Goal: Task Accomplishment & Management: Complete application form

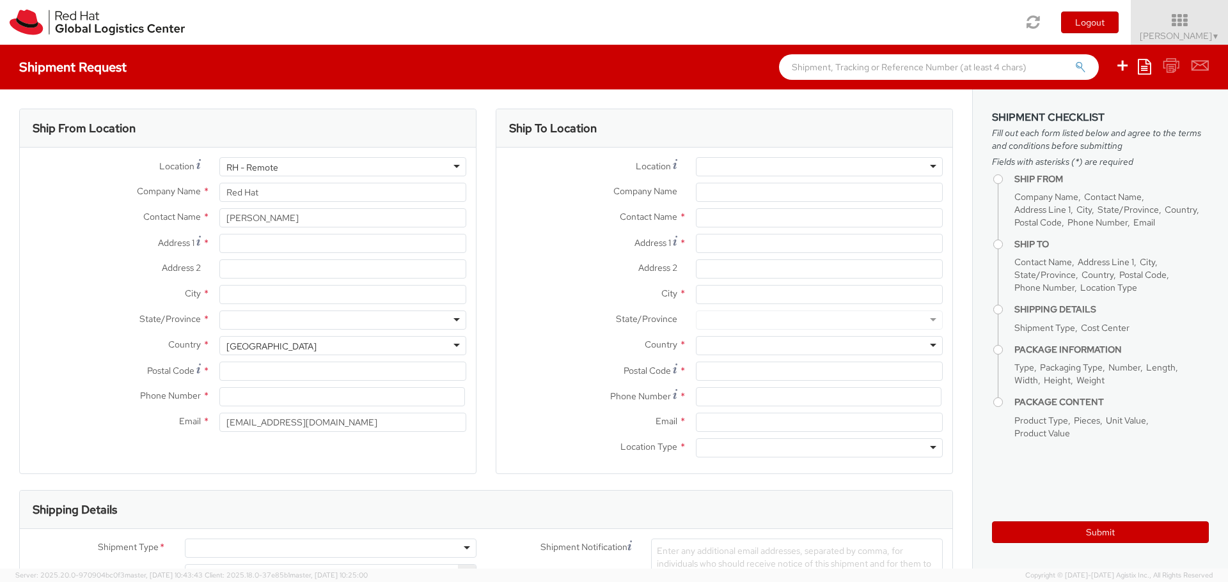
select select
click at [246, 232] on div "Contact Name * [PERSON_NAME]" at bounding box center [248, 221] width 456 height 26
click at [246, 249] on input "Address 1 *" at bounding box center [342, 243] width 247 height 19
type input "4840 Veracity Pt"
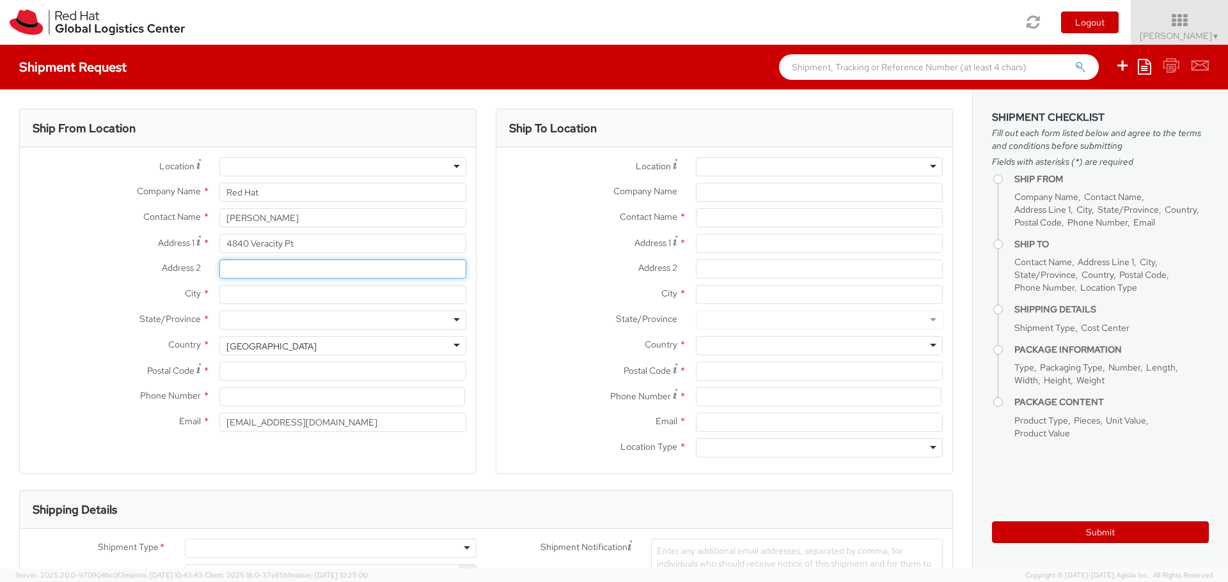
click at [253, 271] on input "Address 2 *" at bounding box center [342, 269] width 247 height 19
type input "Apt 204"
click at [254, 293] on input "City *" at bounding box center [342, 294] width 247 height 19
type input "[PERSON_NAME]"
click at [253, 315] on div at bounding box center [342, 320] width 247 height 19
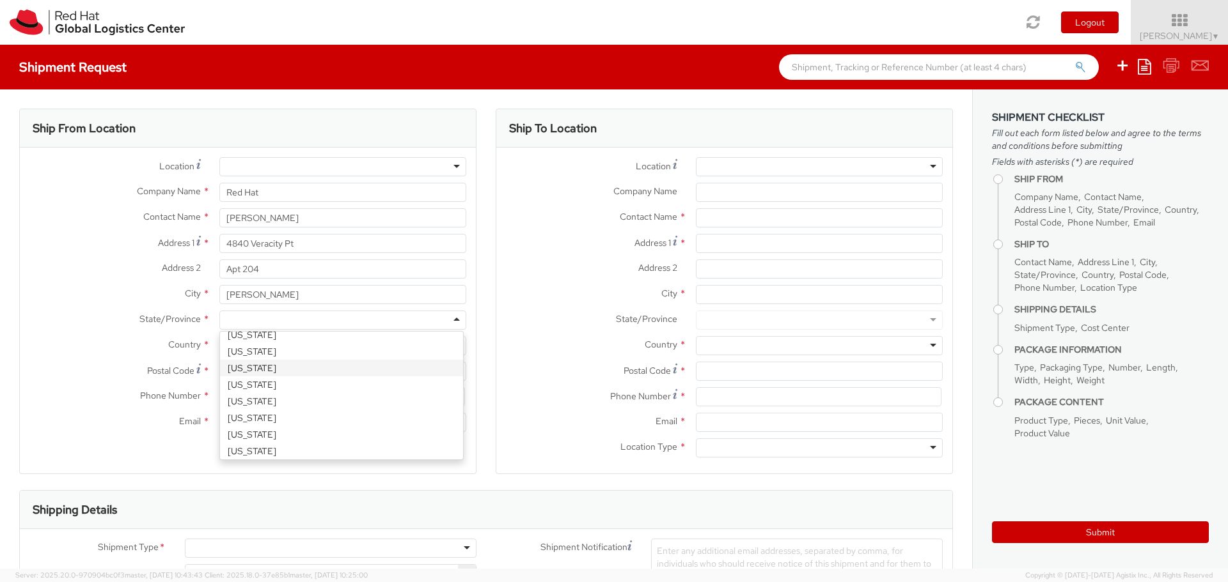
scroll to position [192, 0]
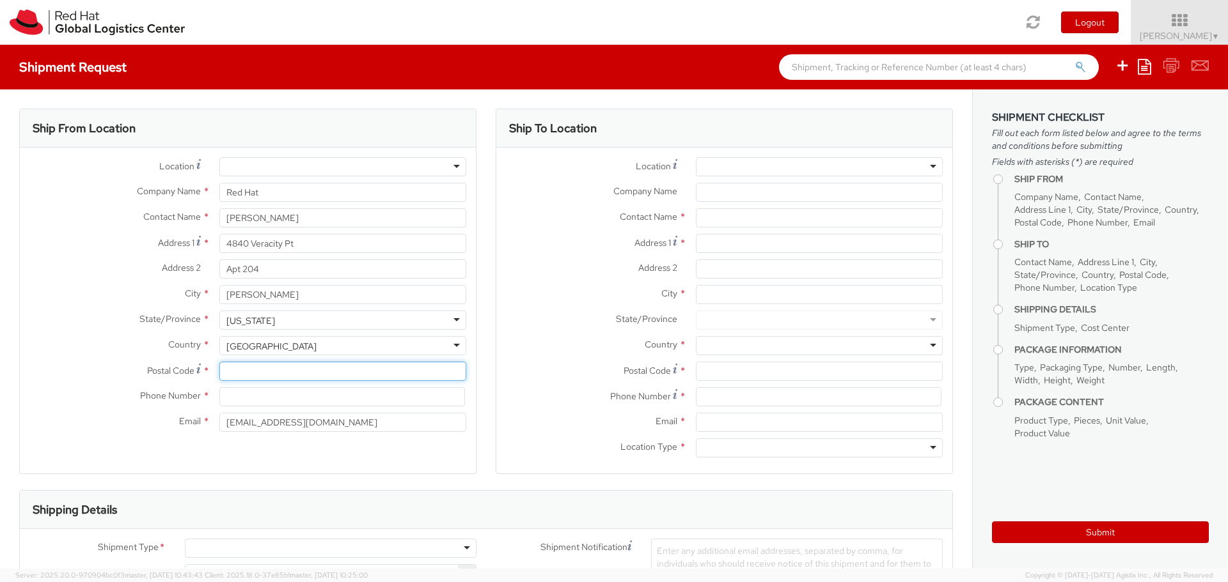
click at [277, 366] on input "Postal Code *" at bounding box center [342, 371] width 247 height 19
type input "32771"
click at [260, 387] on div "Postal Code * 32771" at bounding box center [248, 375] width 456 height 26
click at [260, 393] on input at bounding box center [342, 396] width 246 height 19
type input "4073945155"
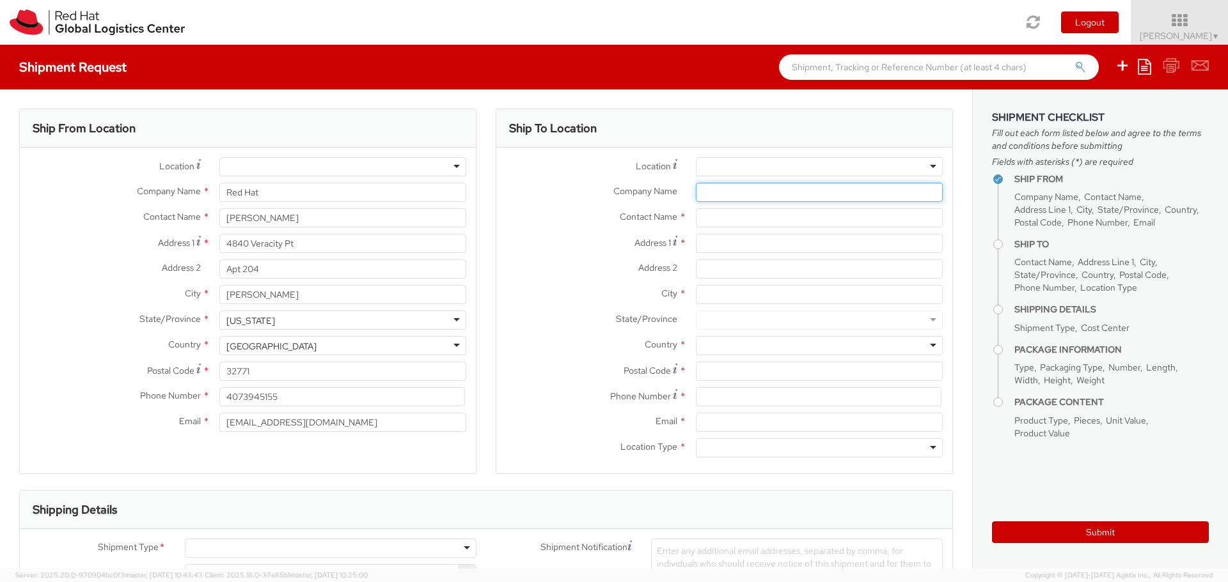
click at [698, 189] on input "Company Name *" at bounding box center [819, 192] width 247 height 19
type input "The Venetian [GEOGRAPHIC_DATA]"
click at [713, 222] on input "text" at bounding box center [819, 217] width 247 height 19
type input "Hotel Guest - [PERSON_NAME]"
click at [659, 262] on span "Address 2" at bounding box center [657, 268] width 39 height 12
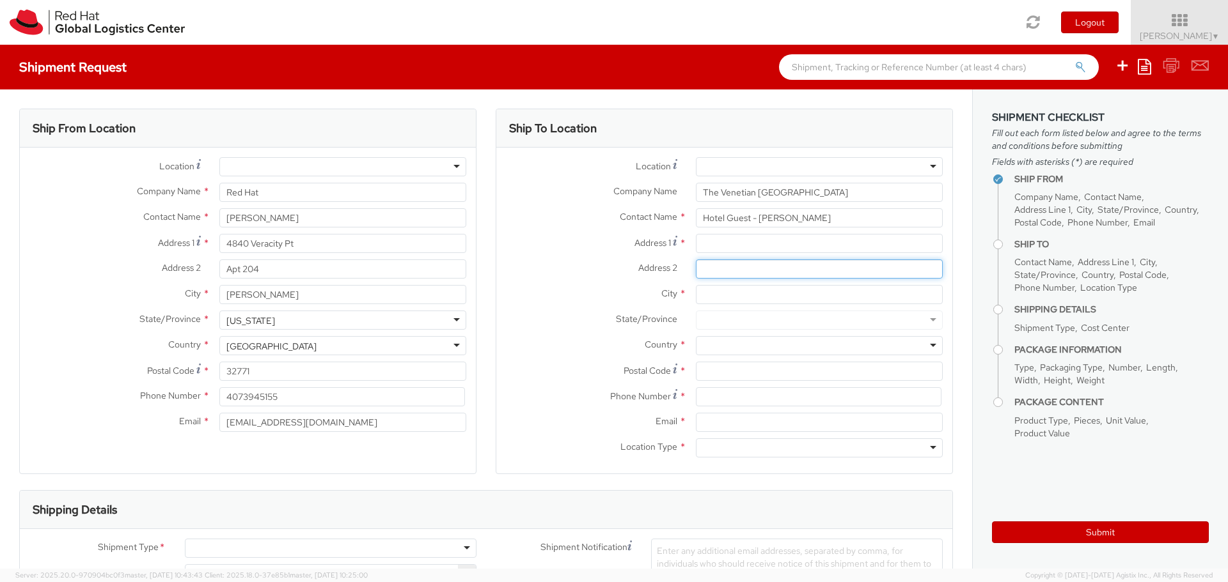
click at [696, 262] on input "Address 2 *" at bounding box center [819, 269] width 247 height 19
click at [714, 243] on input "Address 1 *" at bounding box center [819, 243] width 247 height 19
click at [698, 240] on input "Address 1 *" at bounding box center [819, 243] width 247 height 19
type input "[STREET_ADDRESS]"
type input "c/o FedEx office"
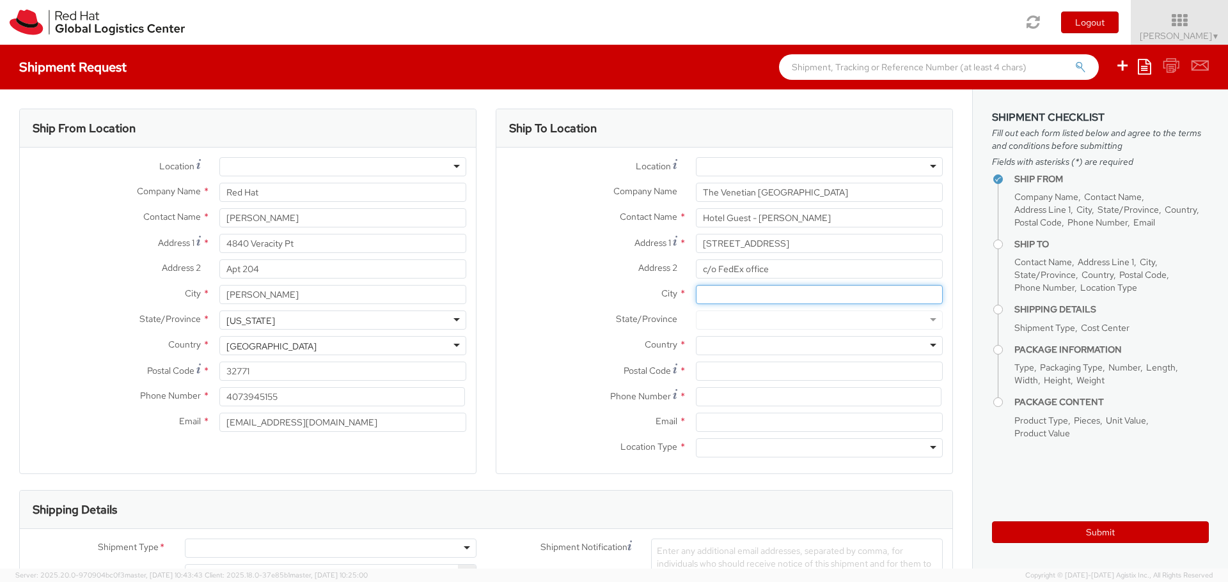
click at [709, 299] on input "City *" at bounding box center [819, 294] width 247 height 19
type input "[GEOGRAPHIC_DATA]"
click at [724, 348] on div at bounding box center [819, 345] width 247 height 19
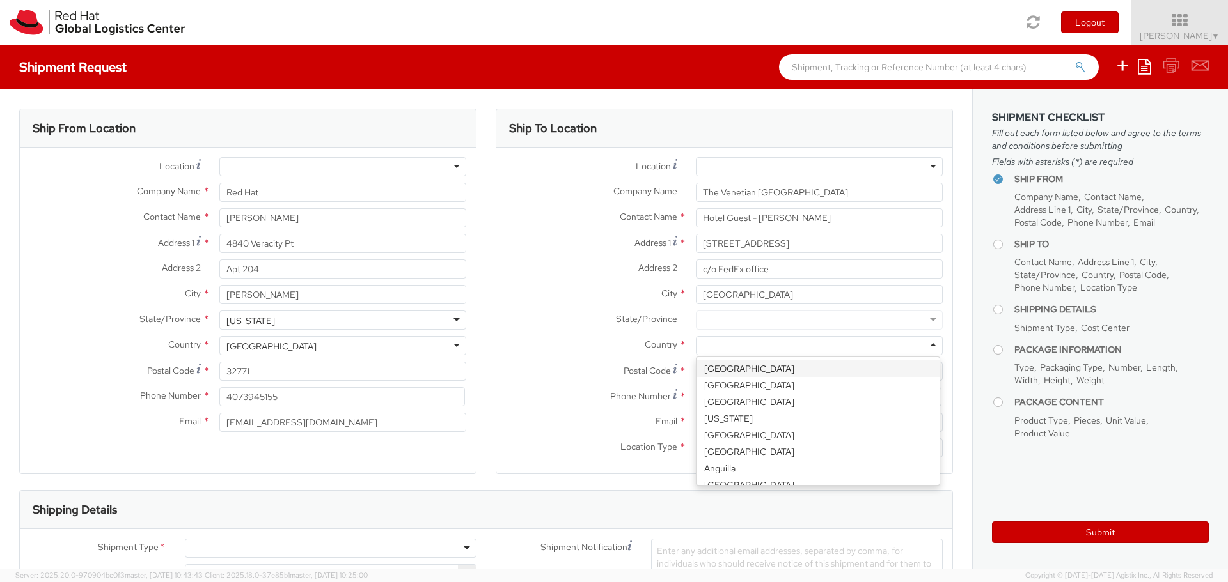
type input "u"
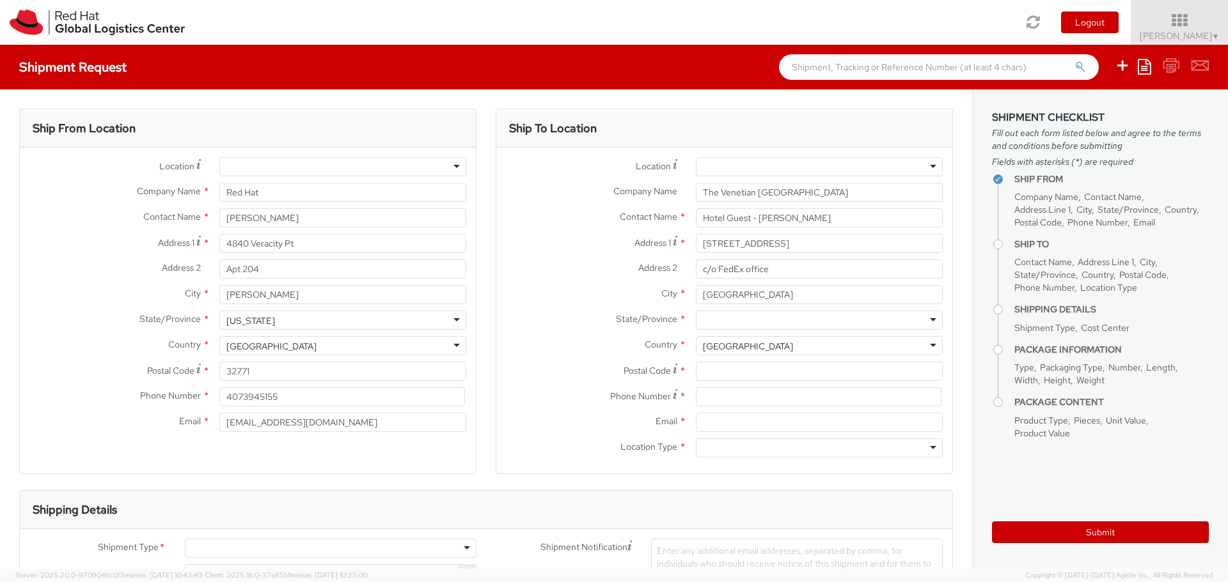
click at [737, 317] on div at bounding box center [819, 320] width 247 height 19
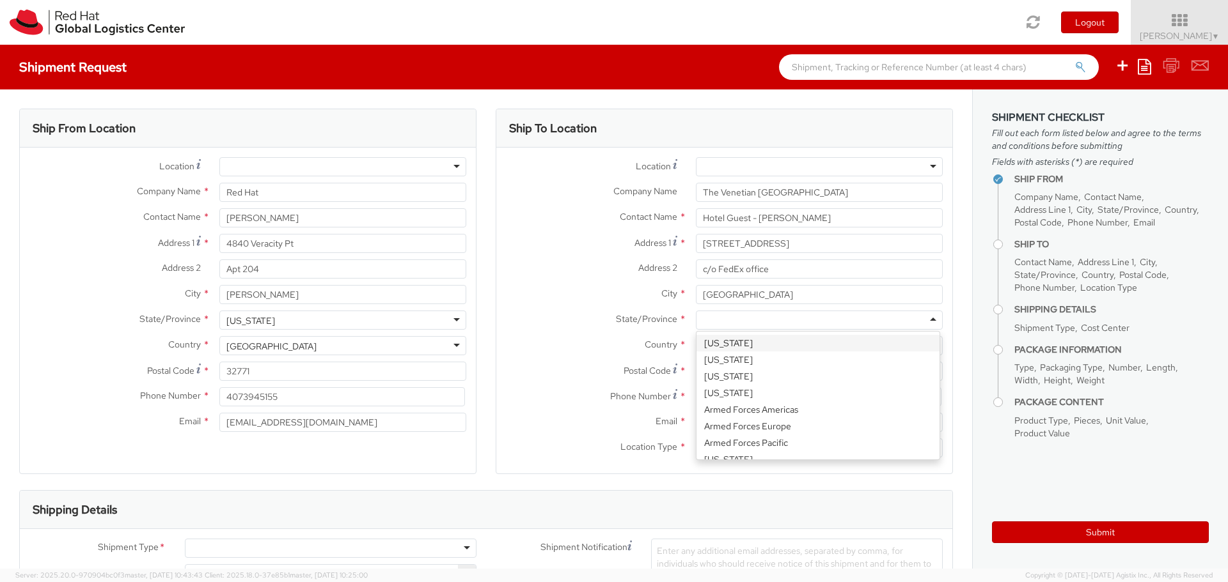
type input "n"
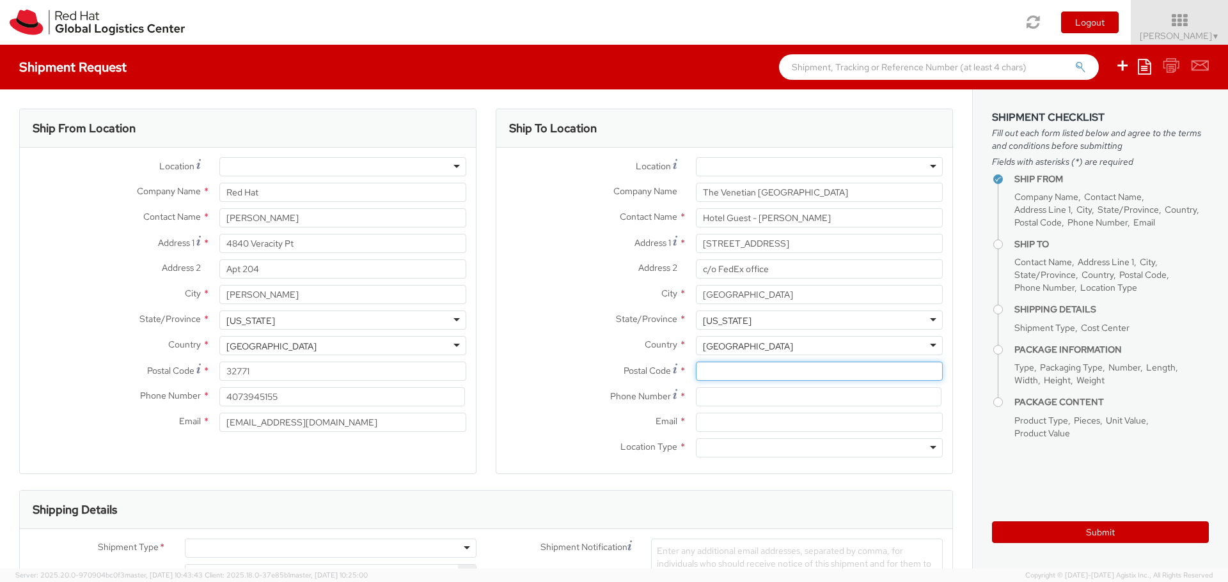
click at [722, 373] on input "Postal Code *" at bounding box center [819, 371] width 247 height 19
type input "89109"
click at [704, 396] on input at bounding box center [819, 396] width 246 height 19
type input "7028364400"
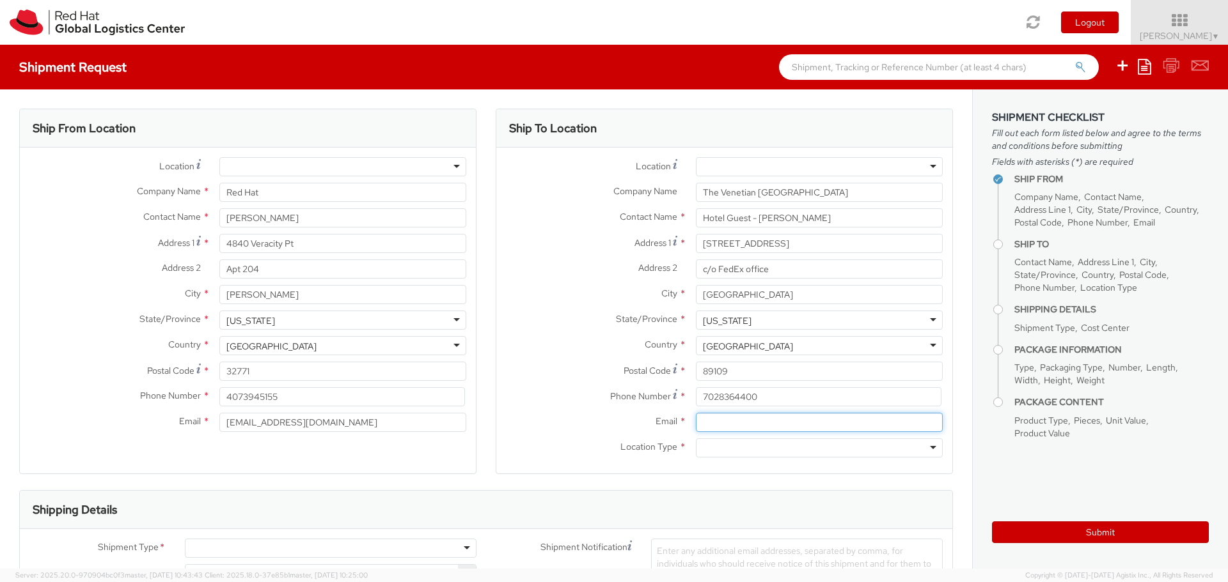
click at [703, 420] on input "Email *" at bounding box center [819, 422] width 247 height 19
type input "[EMAIL_ADDRESS][DOMAIN_NAME]"
click at [724, 444] on div at bounding box center [819, 448] width 247 height 19
click at [646, 475] on div "Ship To Location Location * [GEOGRAPHIC_DATA] - [GEOGRAPHIC_DATA] - [GEOGRAPHIC…" at bounding box center [724, 300] width 457 height 382
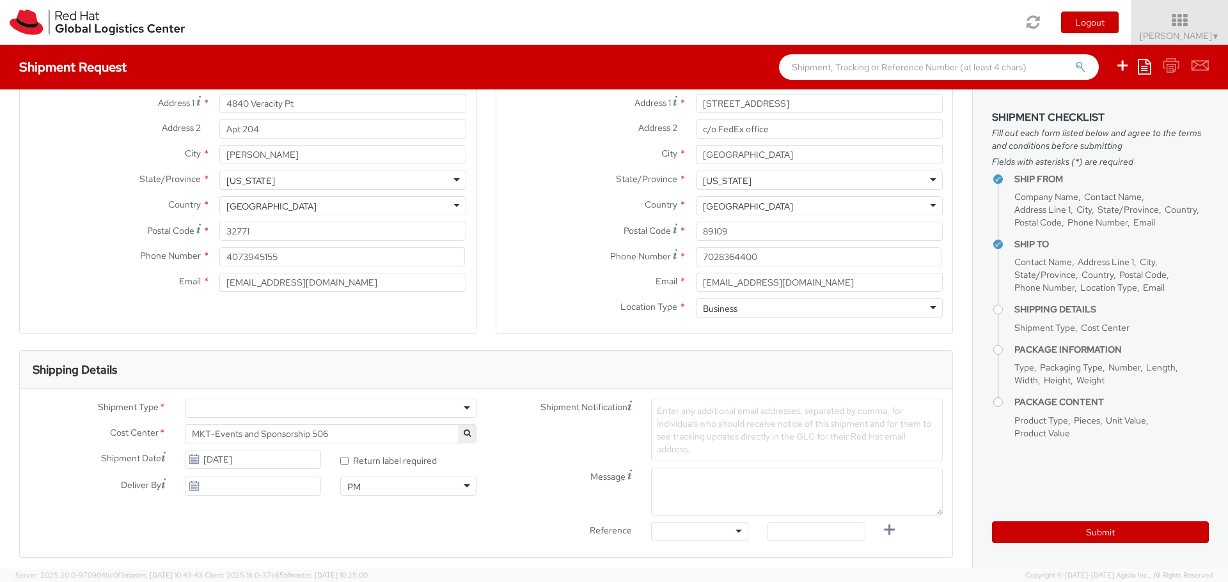
scroll to position [192, 0]
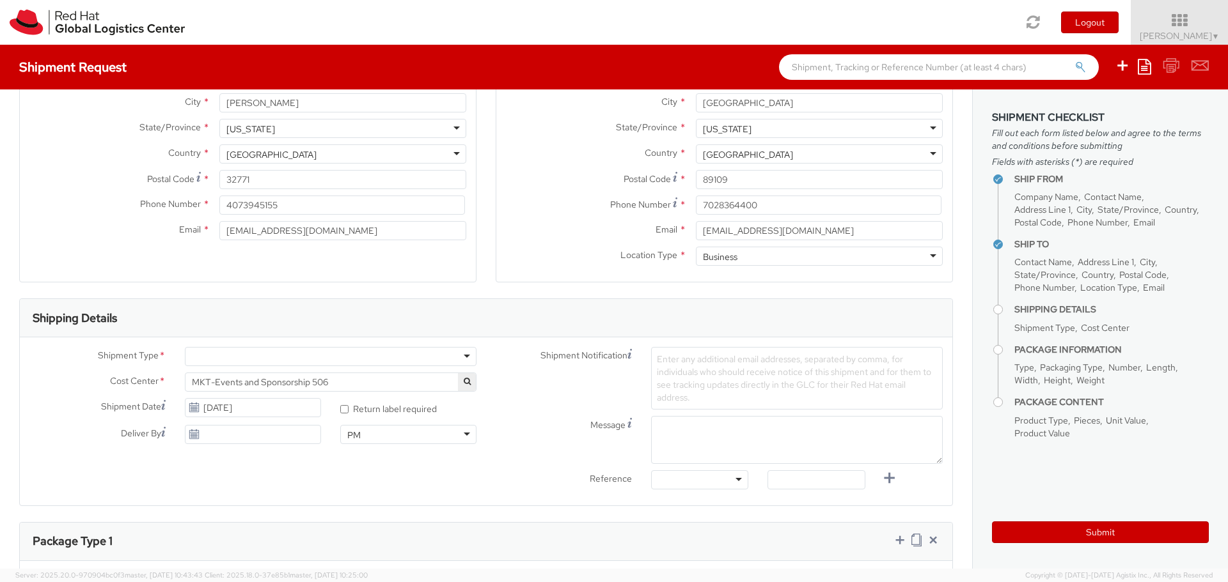
click at [240, 351] on div at bounding box center [331, 356] width 292 height 19
click at [233, 409] on input "[DATE]" at bounding box center [253, 407] width 136 height 19
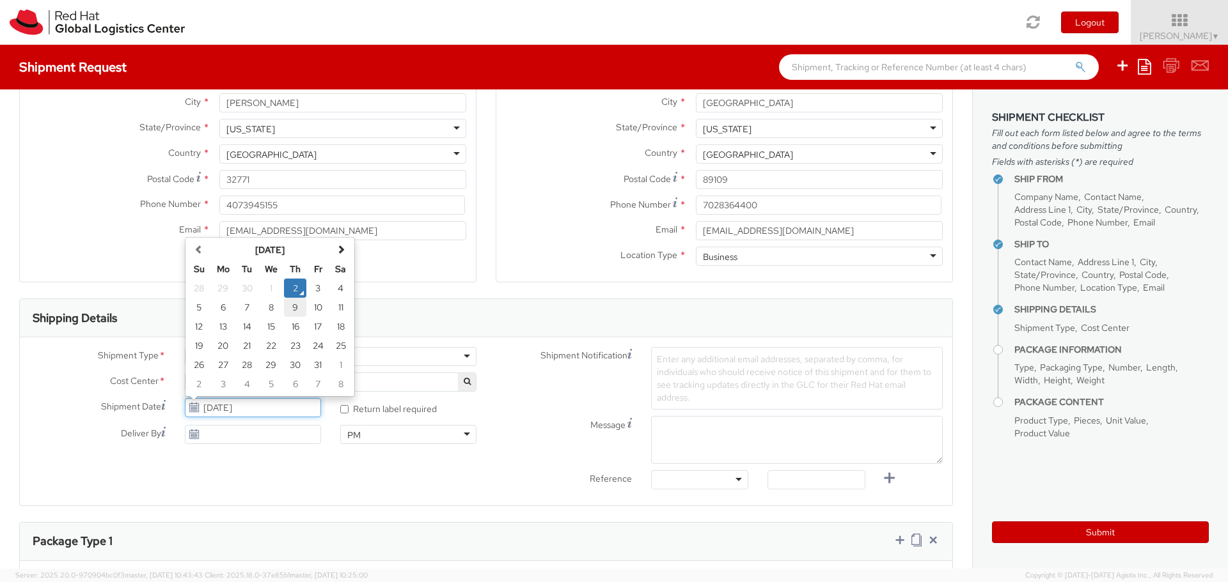
click at [295, 310] on td "9" at bounding box center [295, 307] width 23 height 19
type input "[DATE]"
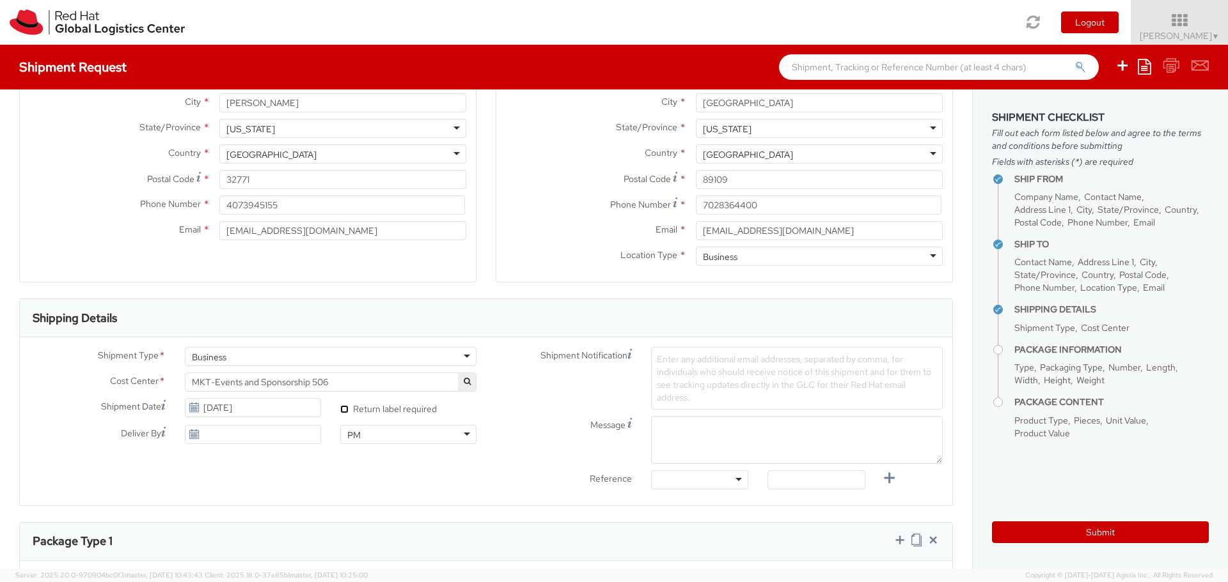
click at [340, 409] on input "* Return label required" at bounding box center [344, 409] width 8 height 8
checkbox input "true"
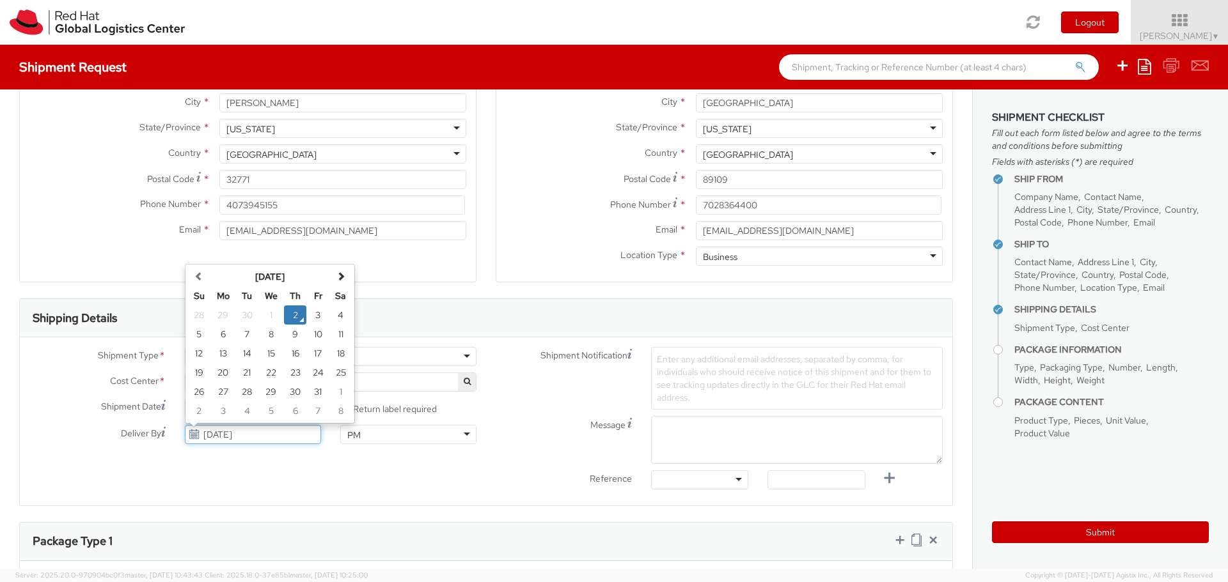
click at [267, 433] on input "[DATE]" at bounding box center [253, 434] width 136 height 19
click at [225, 355] on td "13" at bounding box center [223, 353] width 26 height 19
type input "[DATE]"
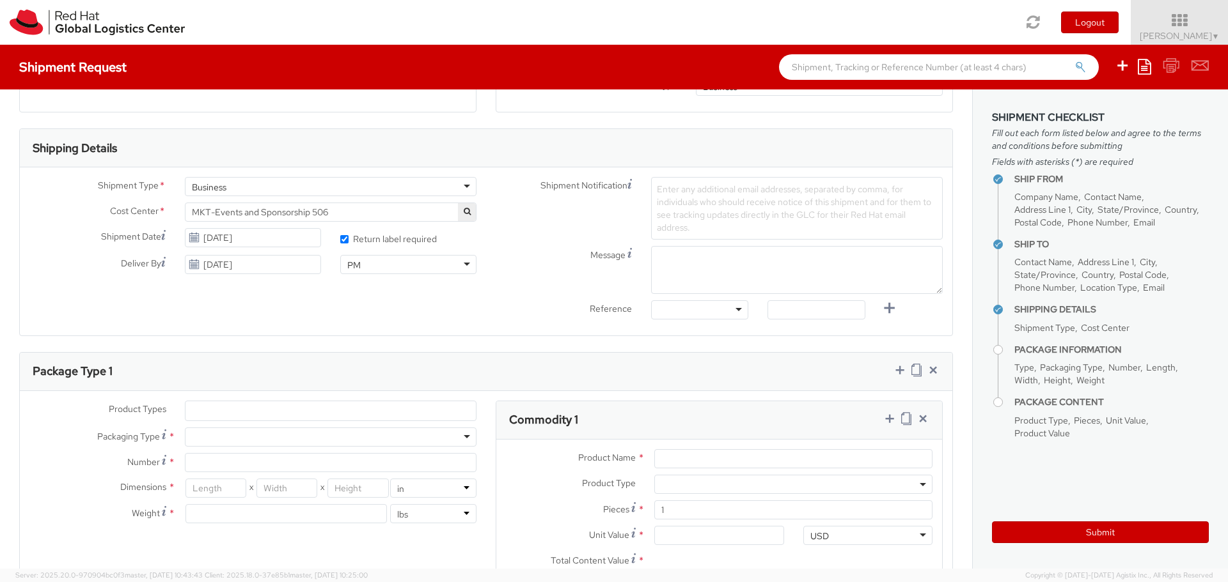
scroll to position [384, 0]
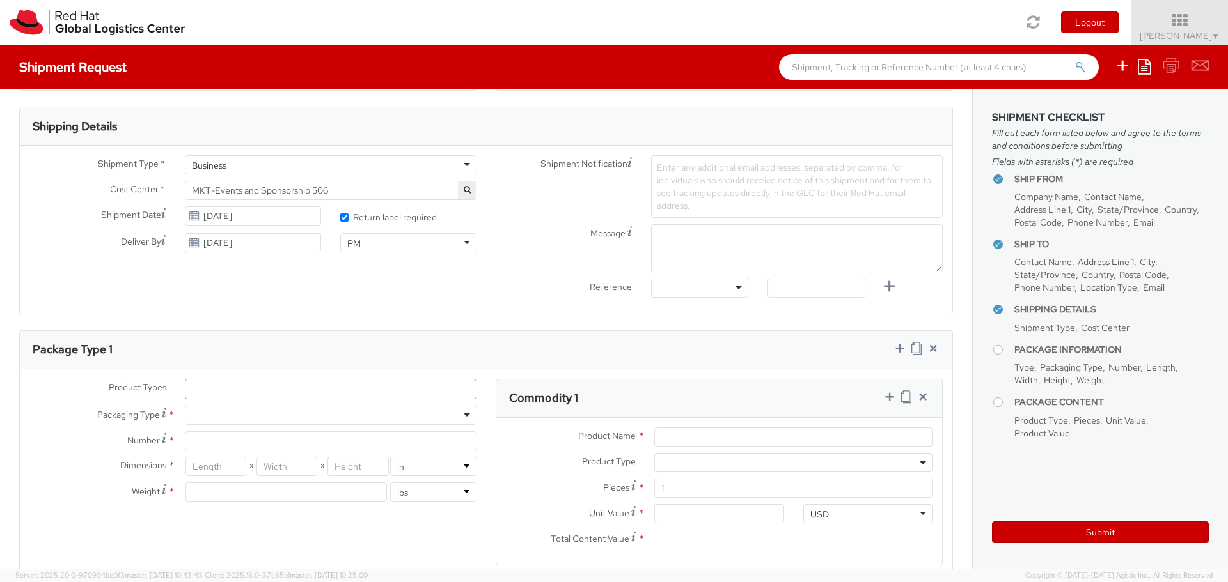
click at [251, 391] on ul at bounding box center [330, 389] width 290 height 19
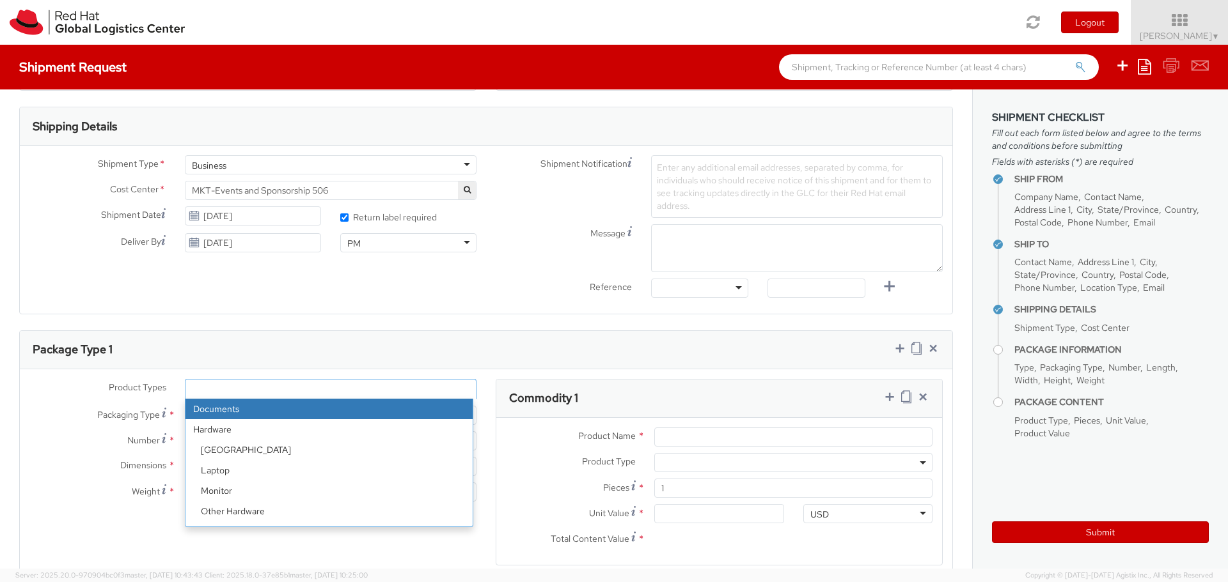
click at [278, 356] on div "Package Type 1" at bounding box center [486, 350] width 932 height 38
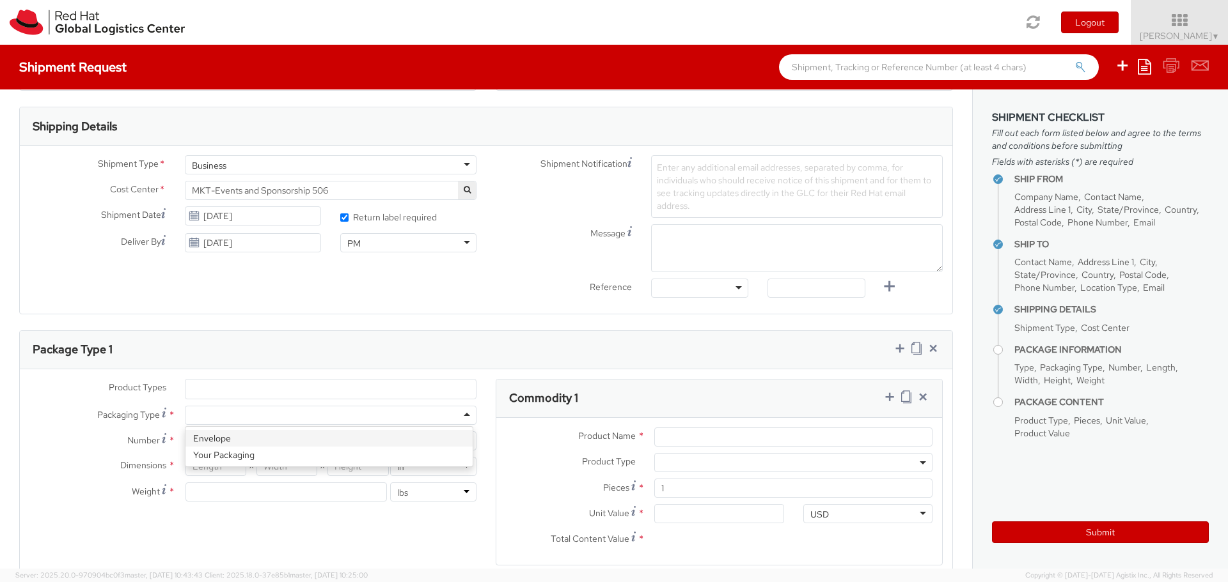
click at [221, 417] on div at bounding box center [331, 415] width 292 height 19
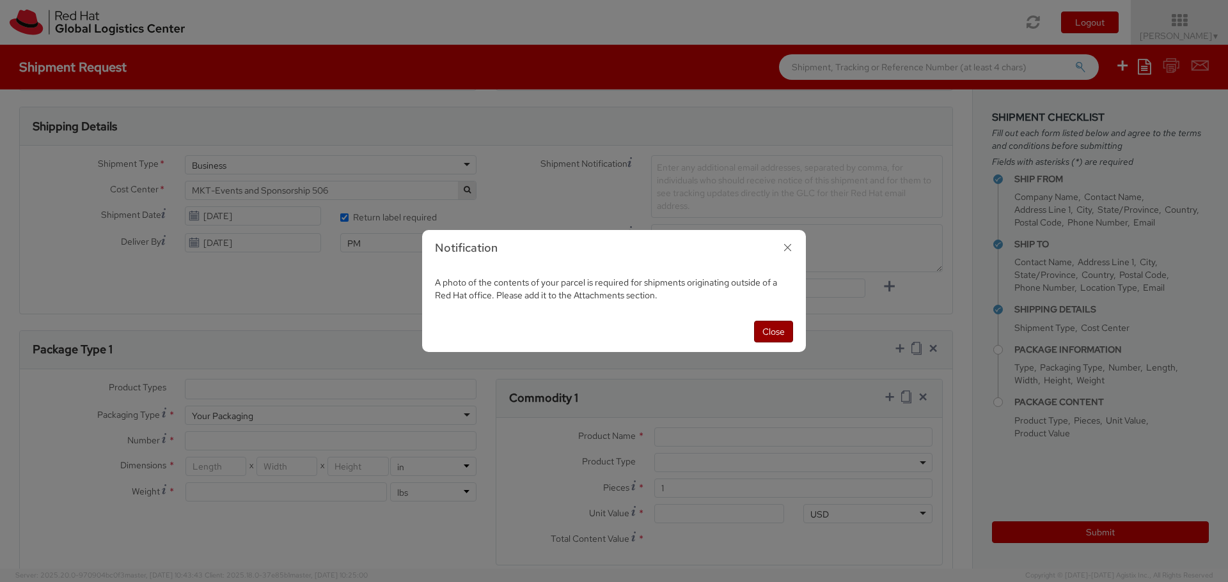
click at [762, 334] on button "Close" at bounding box center [773, 332] width 39 height 22
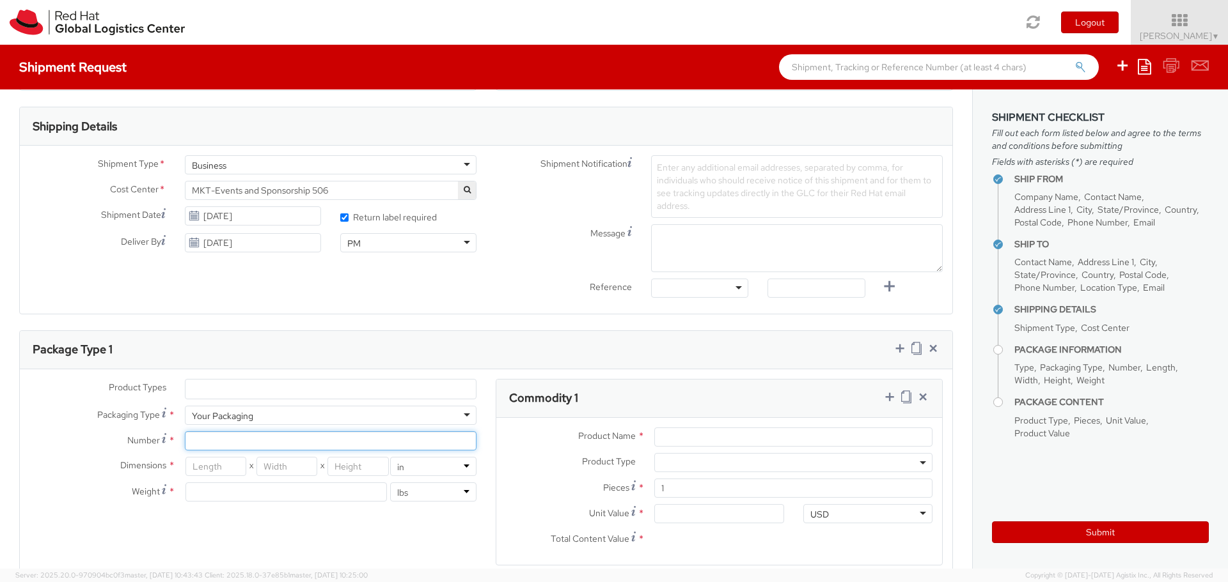
click at [287, 448] on input "Number *" at bounding box center [331, 441] width 292 height 19
type input "1"
click at [229, 469] on input "number" at bounding box center [215, 466] width 61 height 19
type input "12"
click at [275, 470] on input "number" at bounding box center [286, 466] width 61 height 19
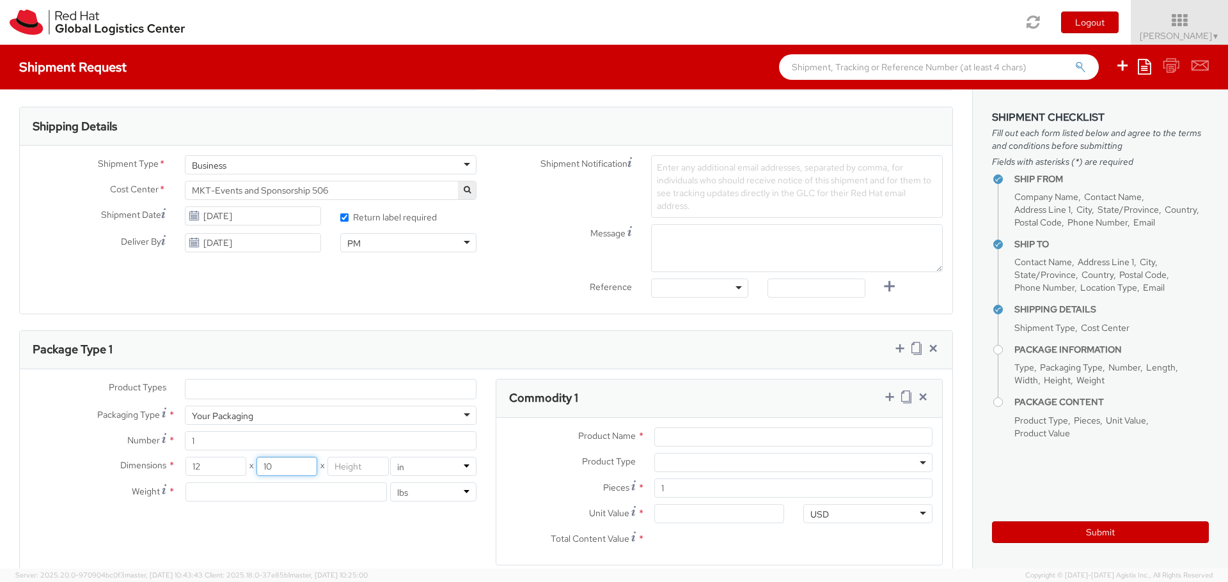
type input "10"
click at [349, 465] on input "number" at bounding box center [357, 466] width 61 height 19
type input "10"
click at [272, 494] on input "number" at bounding box center [285, 492] width 201 height 19
type input "6"
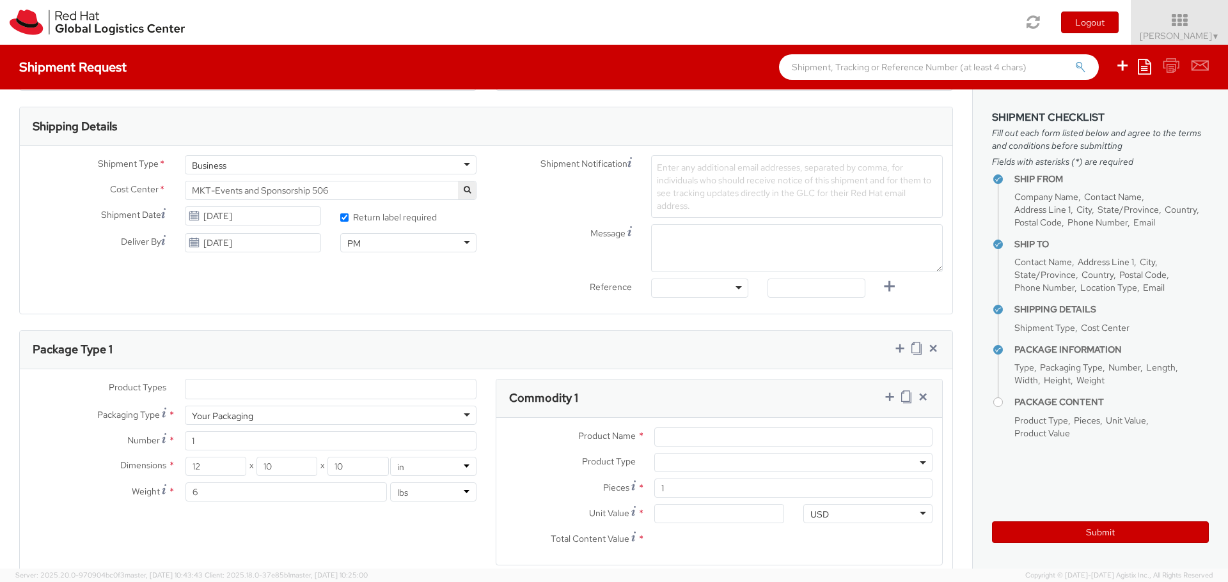
click at [290, 531] on div "Product Types * Documents Docking Station Laptop Monitor Other Hardware Server …" at bounding box center [486, 480] width 932 height 203
click at [669, 435] on input "Product Name *" at bounding box center [793, 437] width 278 height 19
click at [687, 460] on span at bounding box center [793, 462] width 278 height 19
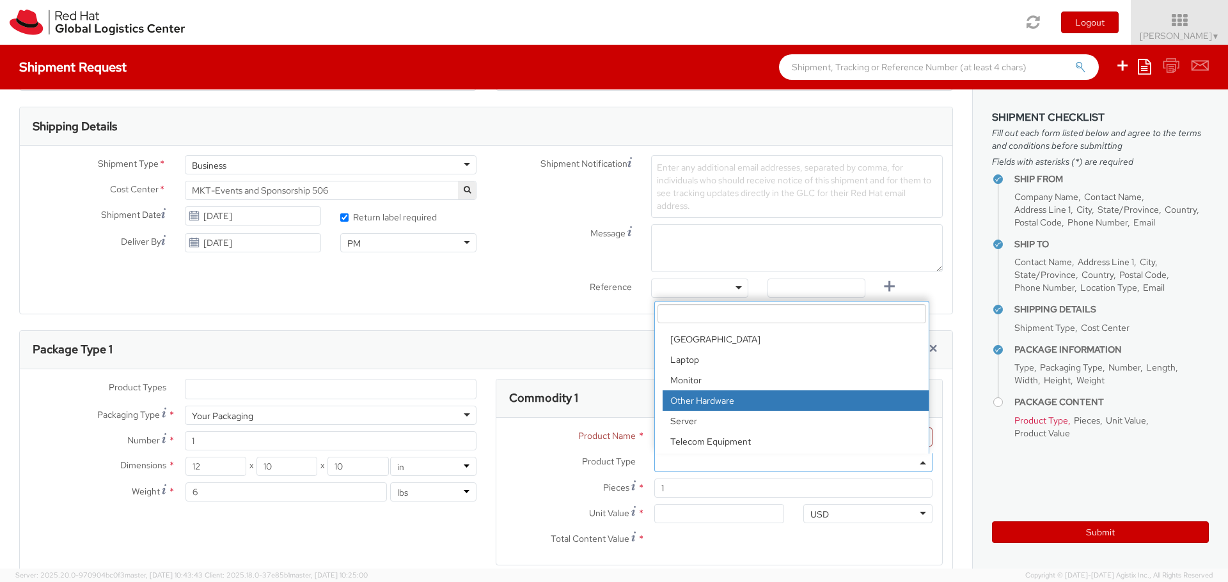
scroll to position [56, 0]
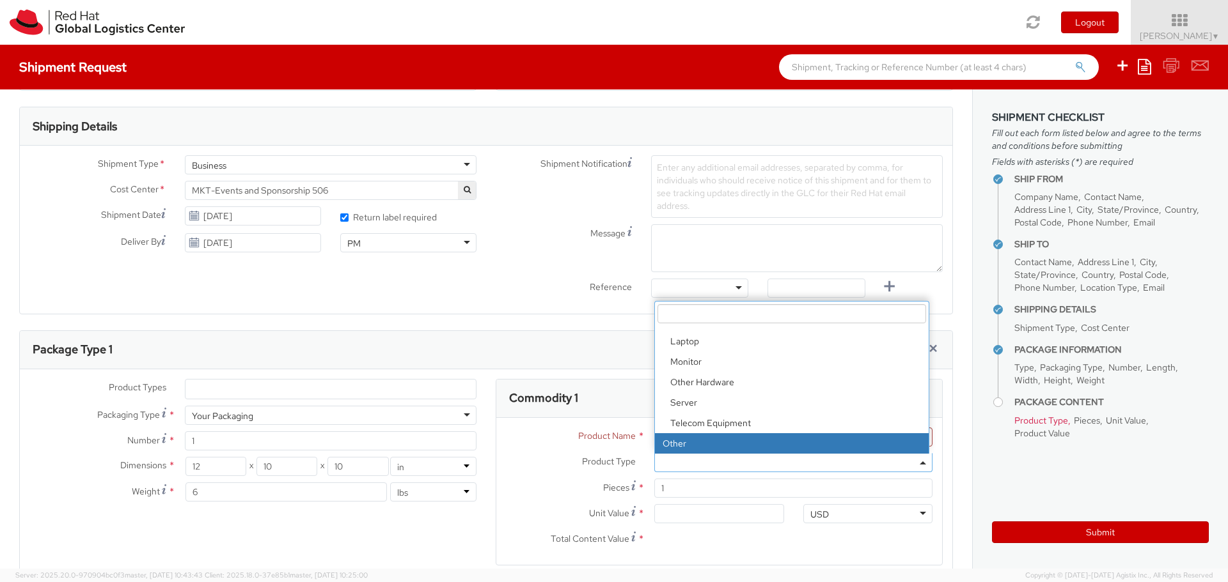
select select "OTHER"
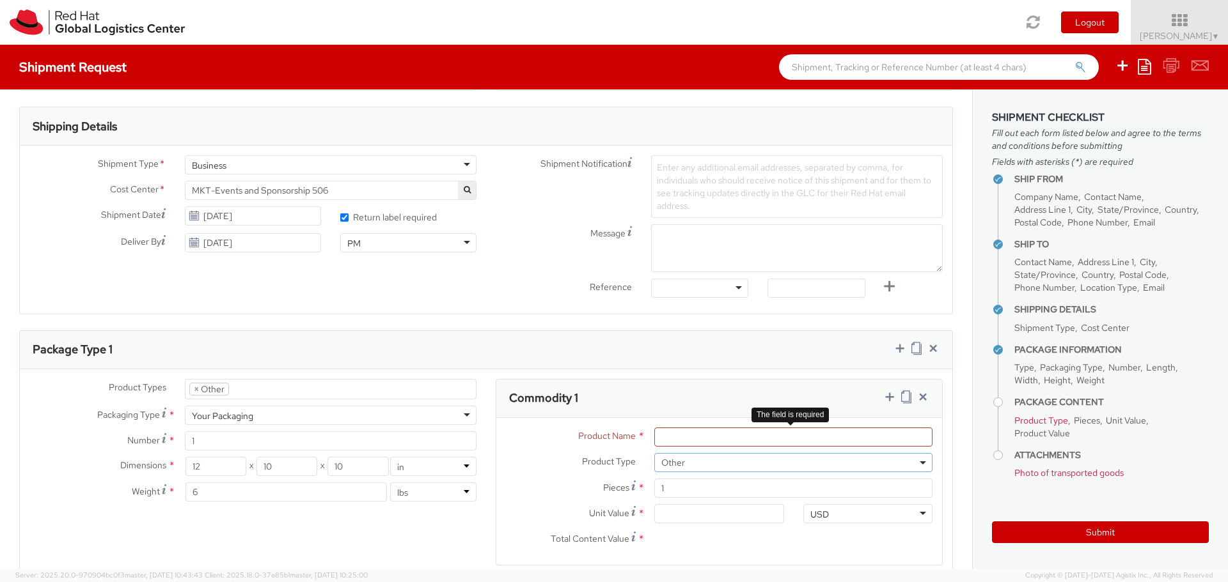
scroll to position [97, 0]
click at [673, 431] on input "Product Name *" at bounding box center [793, 437] width 278 height 19
type input "Lipbalm"
click at [573, 472] on div "Product Type * Documents Docking Station Laptop Monitor Other Hardware Server T…" at bounding box center [719, 466] width 446 height 26
drag, startPoint x: 663, startPoint y: 486, endPoint x: 654, endPoint y: 487, distance: 9.0
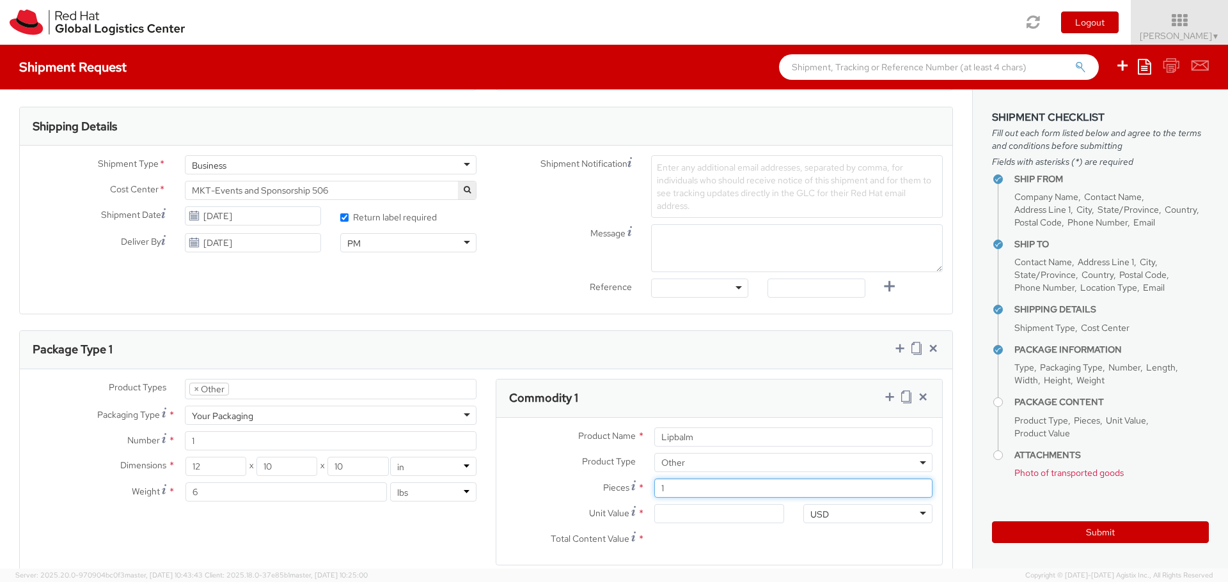
click at [654, 487] on input "1" at bounding box center [793, 488] width 278 height 19
type input "500"
click at [660, 515] on input "Unit Value *" at bounding box center [718, 513] width 129 height 19
type input "0.00"
type input "1.00"
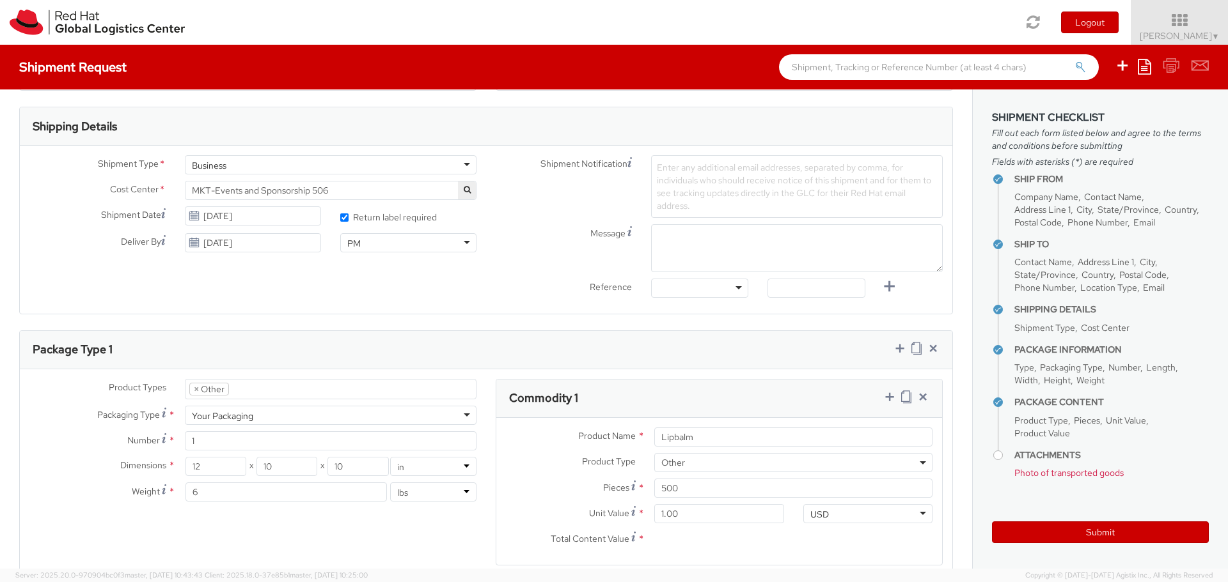
click at [729, 540] on input "Total Content Value *" at bounding box center [718, 539] width 129 height 19
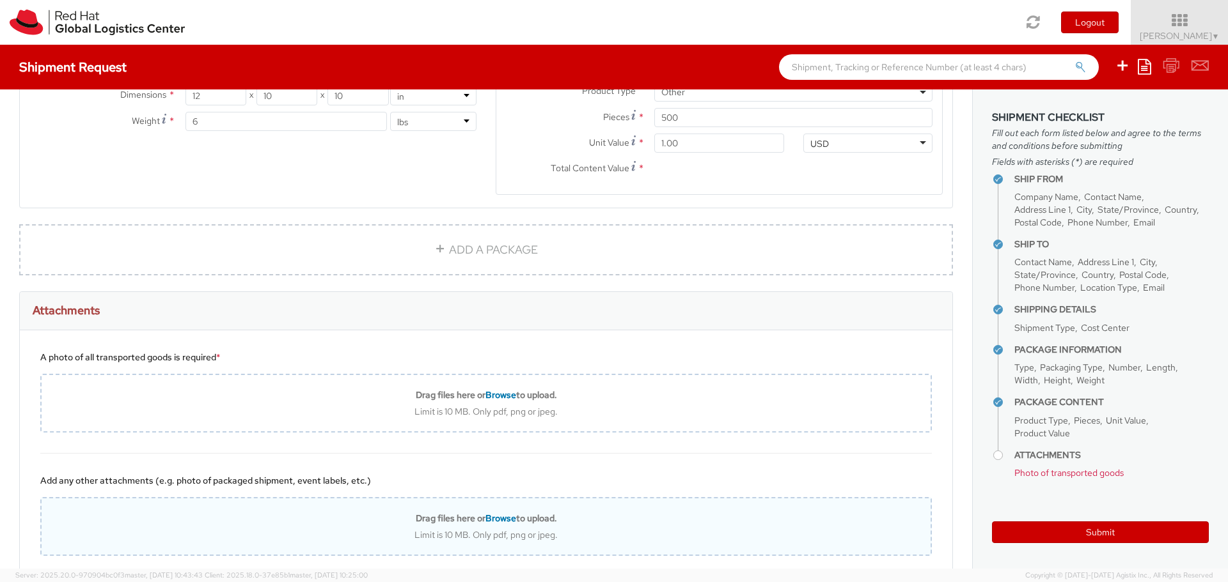
scroll to position [767, 0]
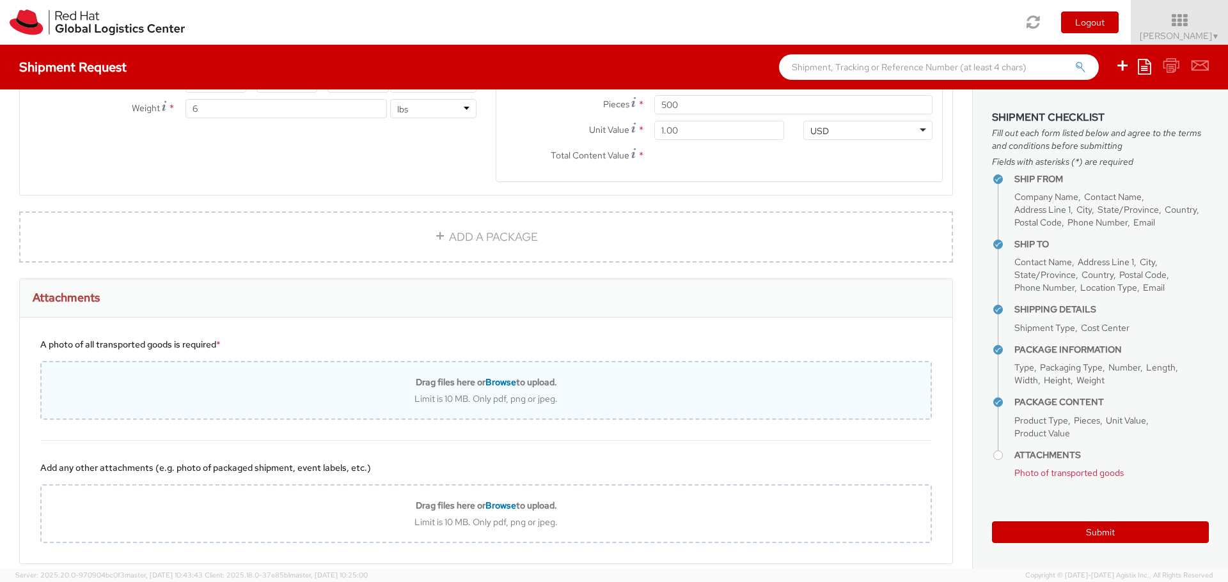
click at [492, 383] on span "Browse" at bounding box center [500, 383] width 31 height 12
type input "C:\fakepath\IMG_0278.JPG"
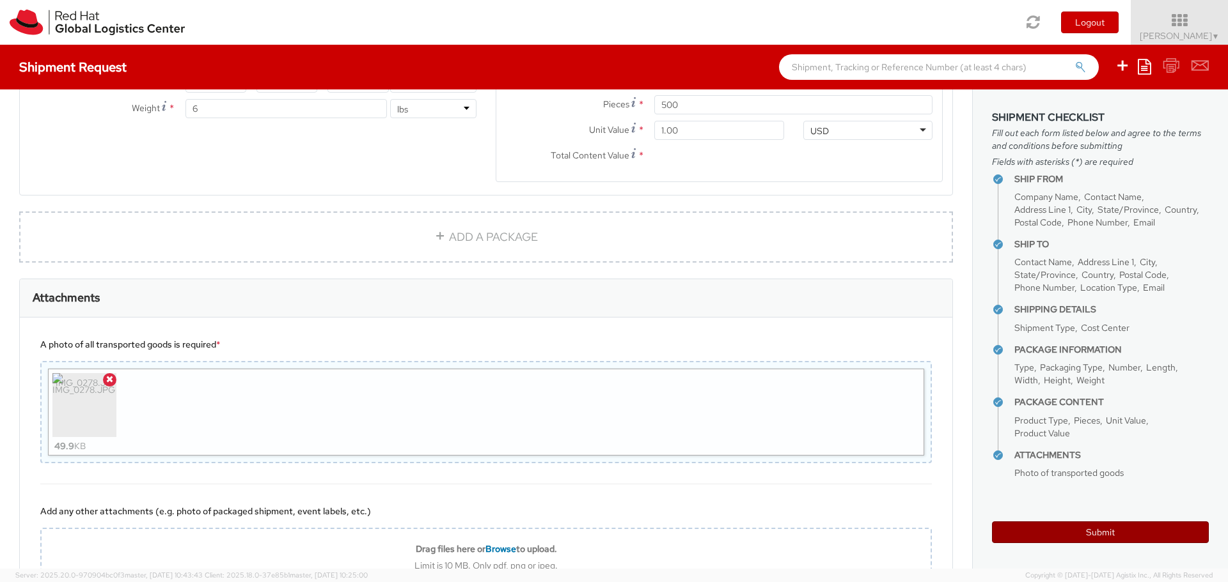
click at [1080, 537] on button "Submit" at bounding box center [1100, 533] width 217 height 22
